Goal: Complete application form

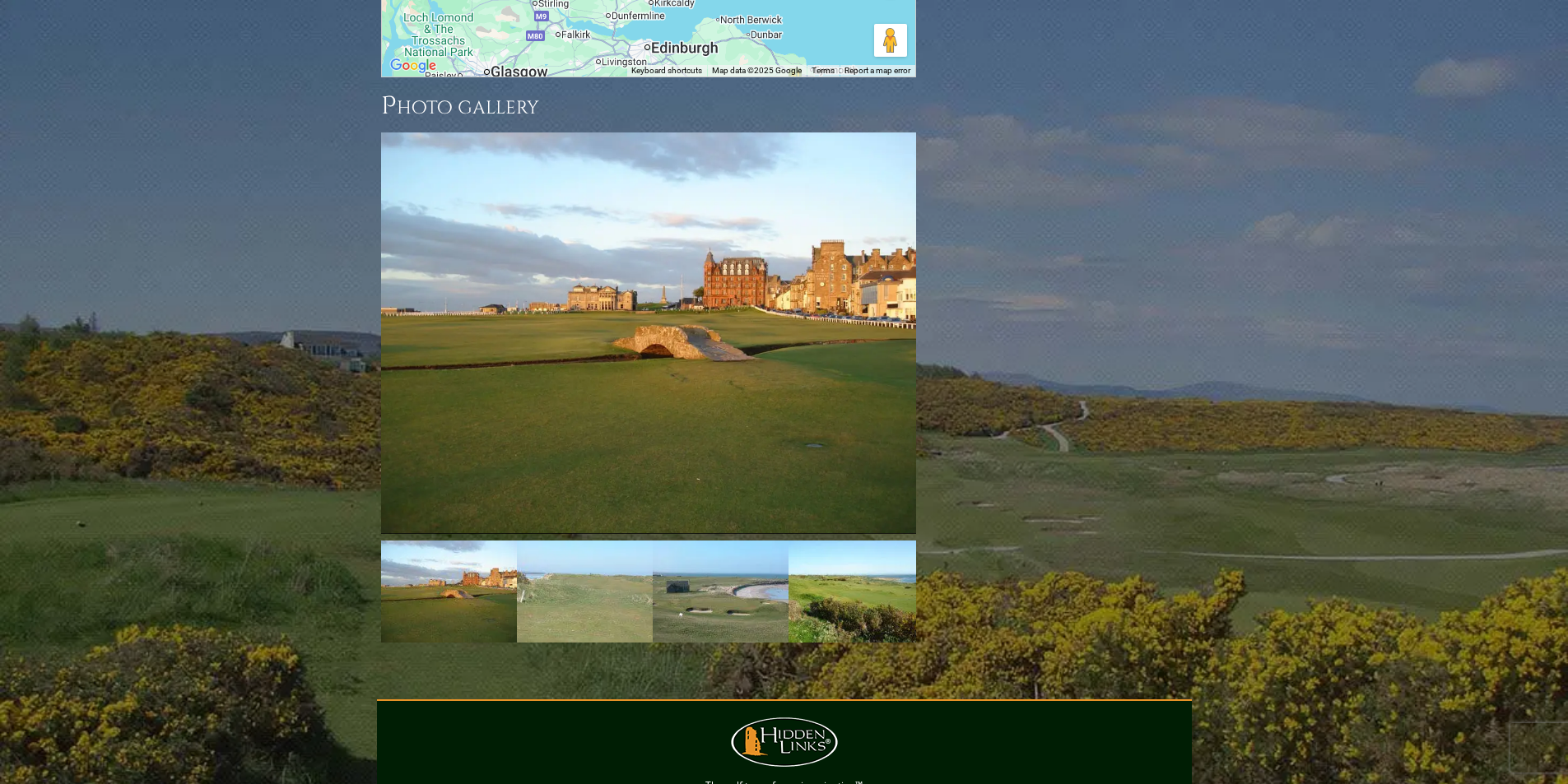
scroll to position [2585, 0]
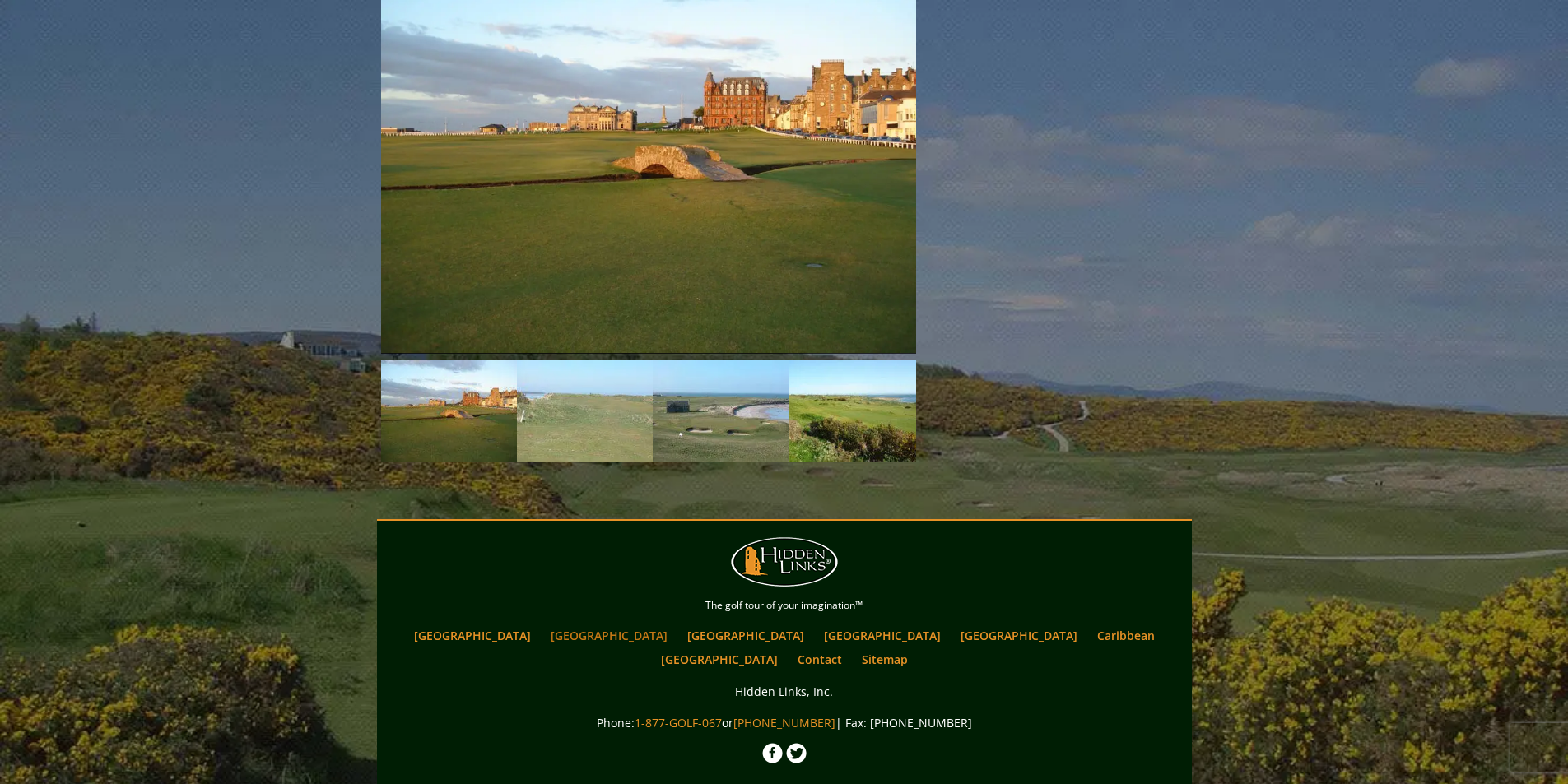
click at [576, 623] on link "[GEOGRAPHIC_DATA]" at bounding box center [608, 635] width 133 height 24
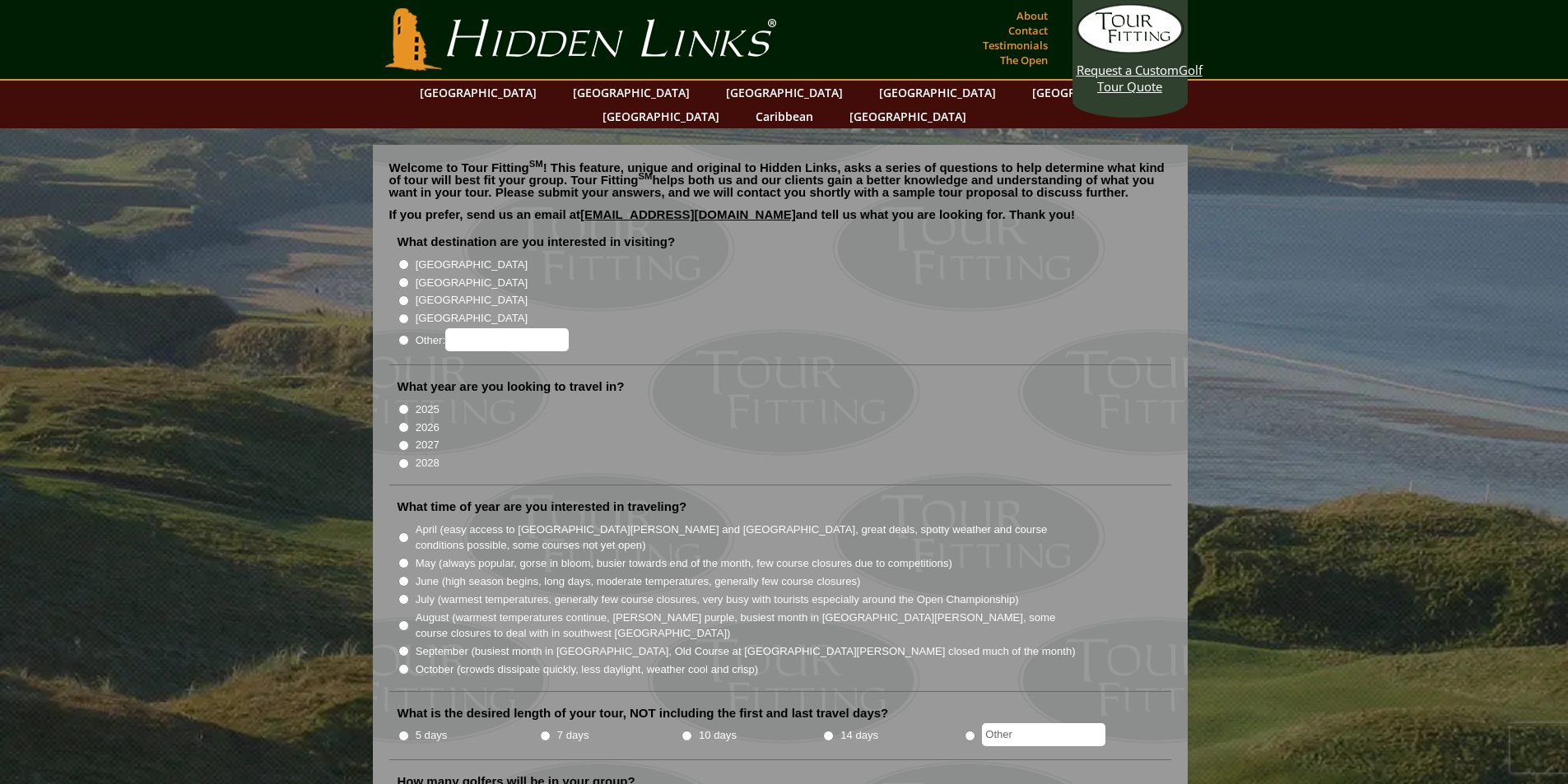
click at [416, 275] on label "[GEOGRAPHIC_DATA]" at bounding box center [472, 283] width 112 height 17
click at [409, 278] on input "[GEOGRAPHIC_DATA]" at bounding box center [404, 283] width 11 height 11
radio input "true"
click at [433, 419] on label "2026" at bounding box center [427, 427] width 24 height 17
click at [428, 419] on label "2026" at bounding box center [427, 427] width 24 height 17
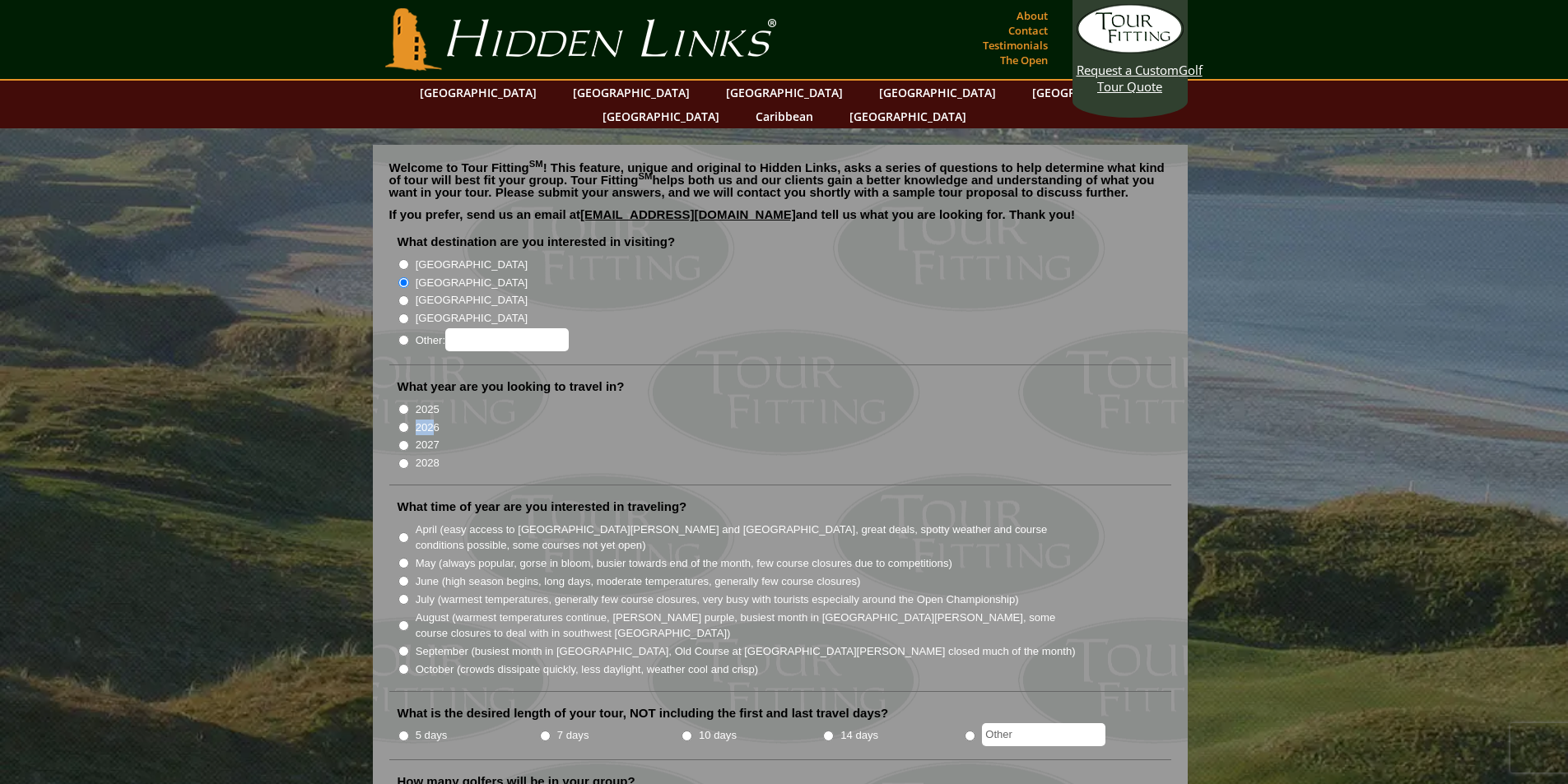
click at [409, 422] on input "2026" at bounding box center [404, 427] width 11 height 11
radio input "true"
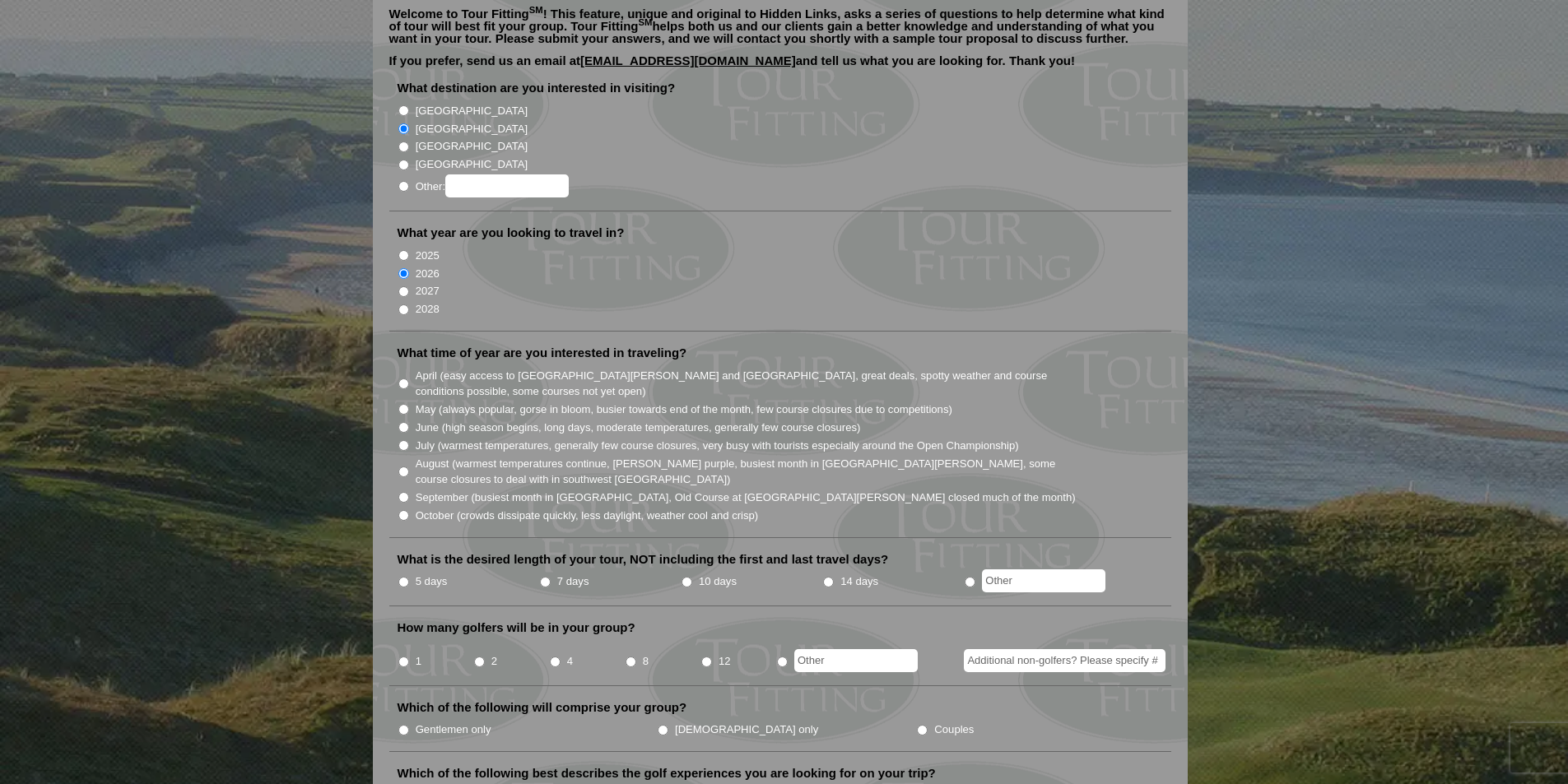
scroll to position [165, 0]
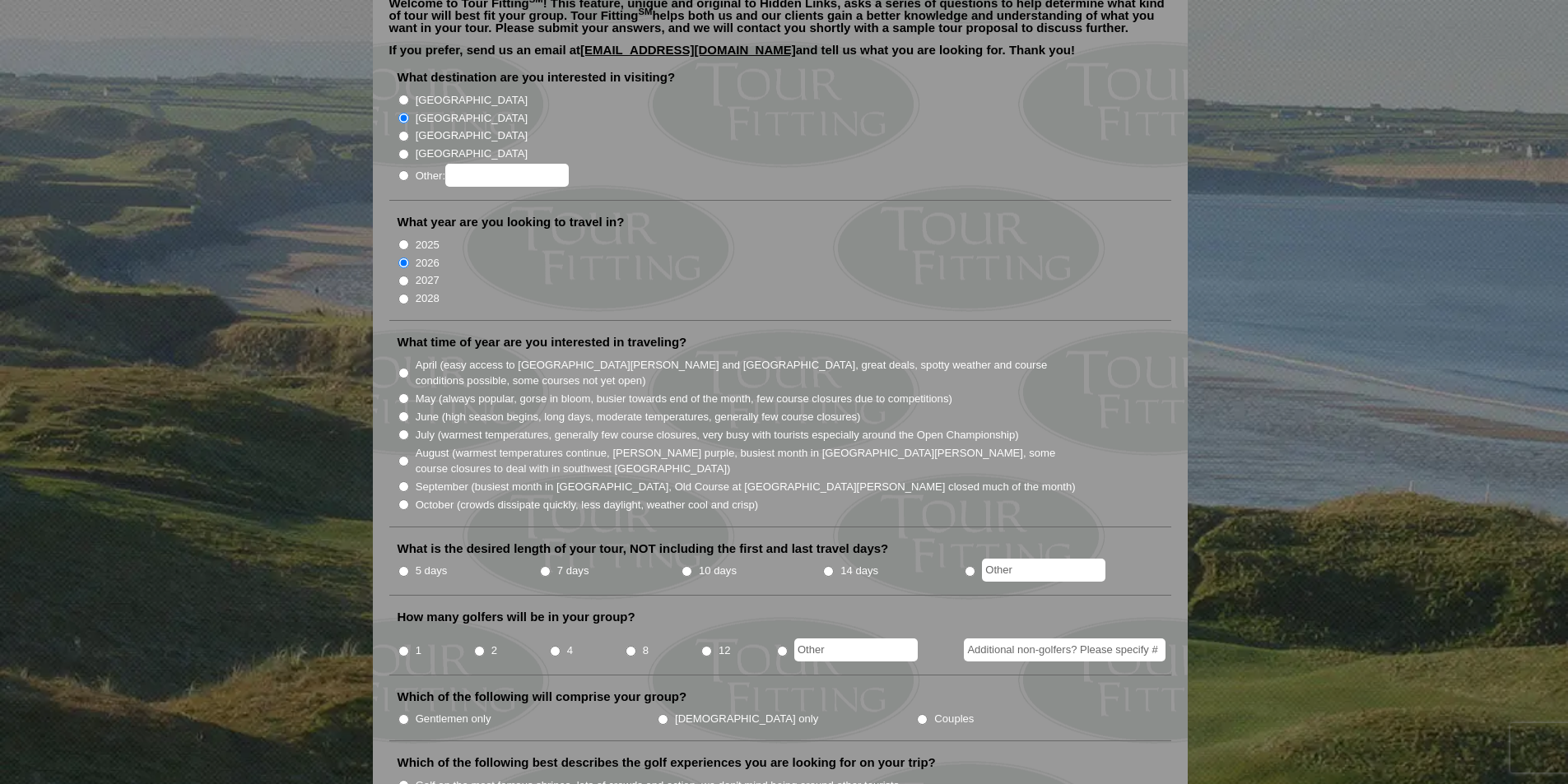
click at [462, 479] on label "September (busiest month in Ireland, Old Course at St. Andrews closed much of t…" at bounding box center [746, 487] width 660 height 17
click at [409, 482] on input "September (busiest month in Ireland, Old Course at St. Andrews closed much of t…" at bounding box center [404, 487] width 11 height 11
radio input "true"
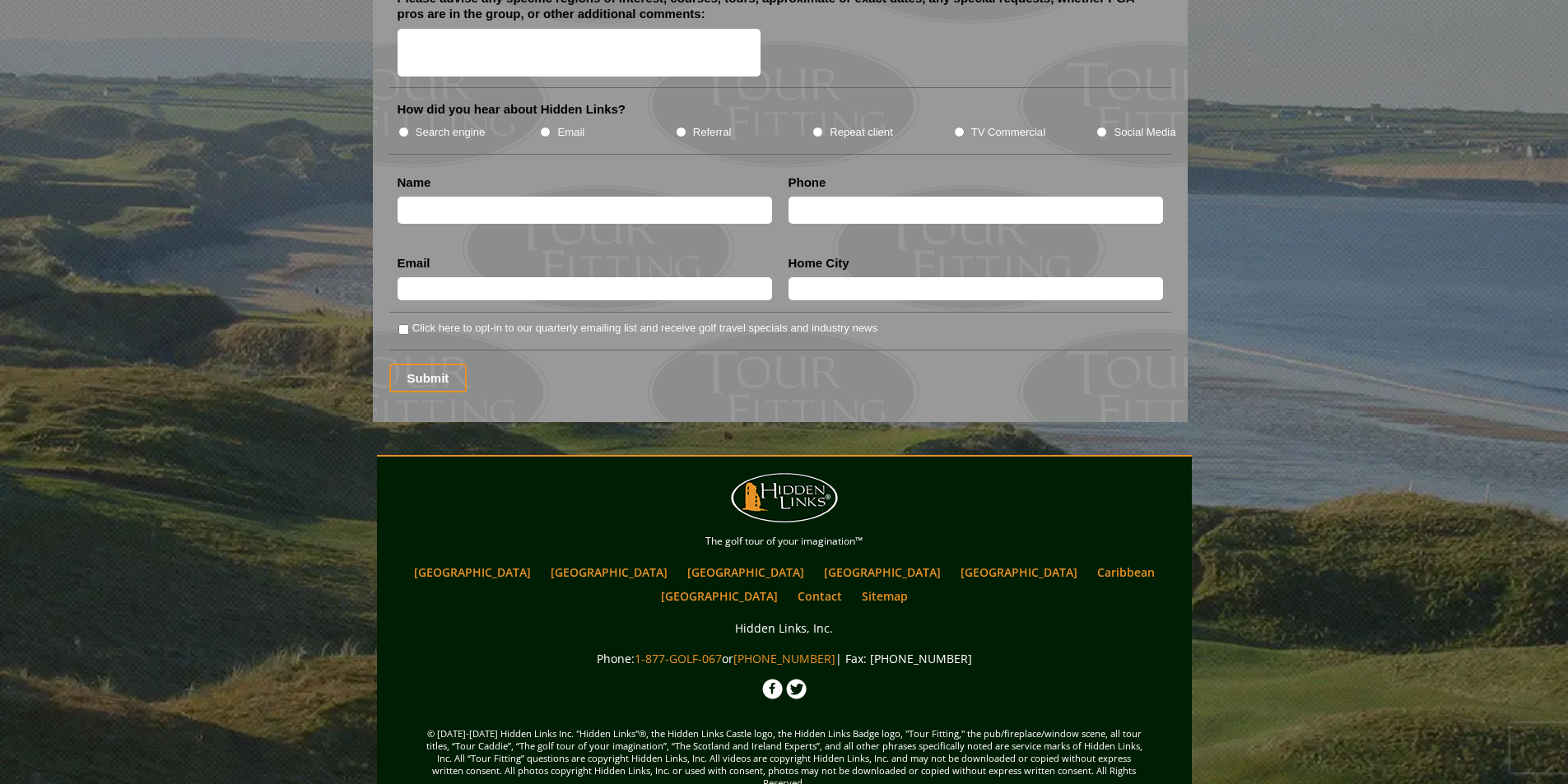
scroll to position [2120, 0]
